Goal: Use online tool/utility: Utilize a website feature to perform a specific function

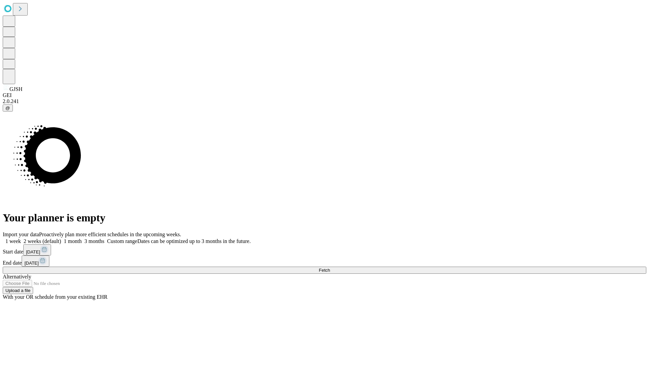
click at [330, 268] on span "Fetch" at bounding box center [324, 270] width 11 height 5
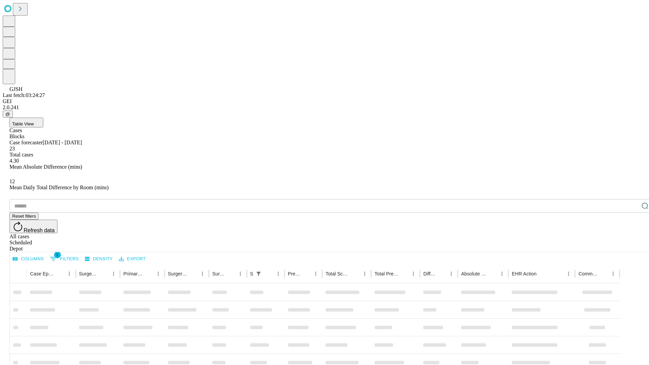
click at [34, 121] on span "Table View" at bounding box center [23, 123] width 22 height 5
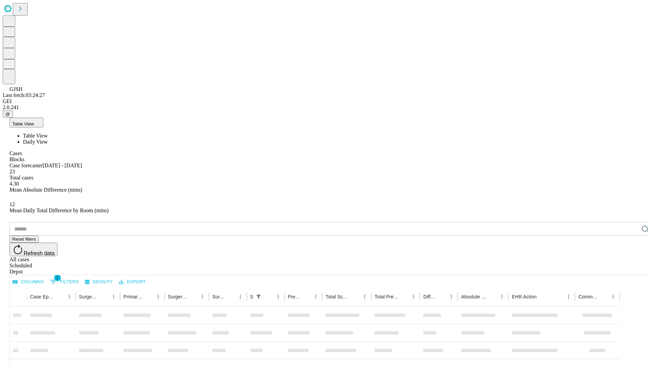
click at [48, 139] on span "Daily View" at bounding box center [35, 142] width 25 height 6
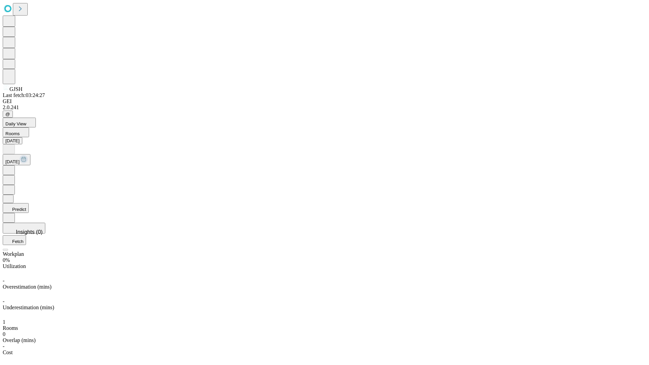
click at [29, 203] on button "Predict" at bounding box center [16, 208] width 26 height 10
